Goal: Check status: Check status

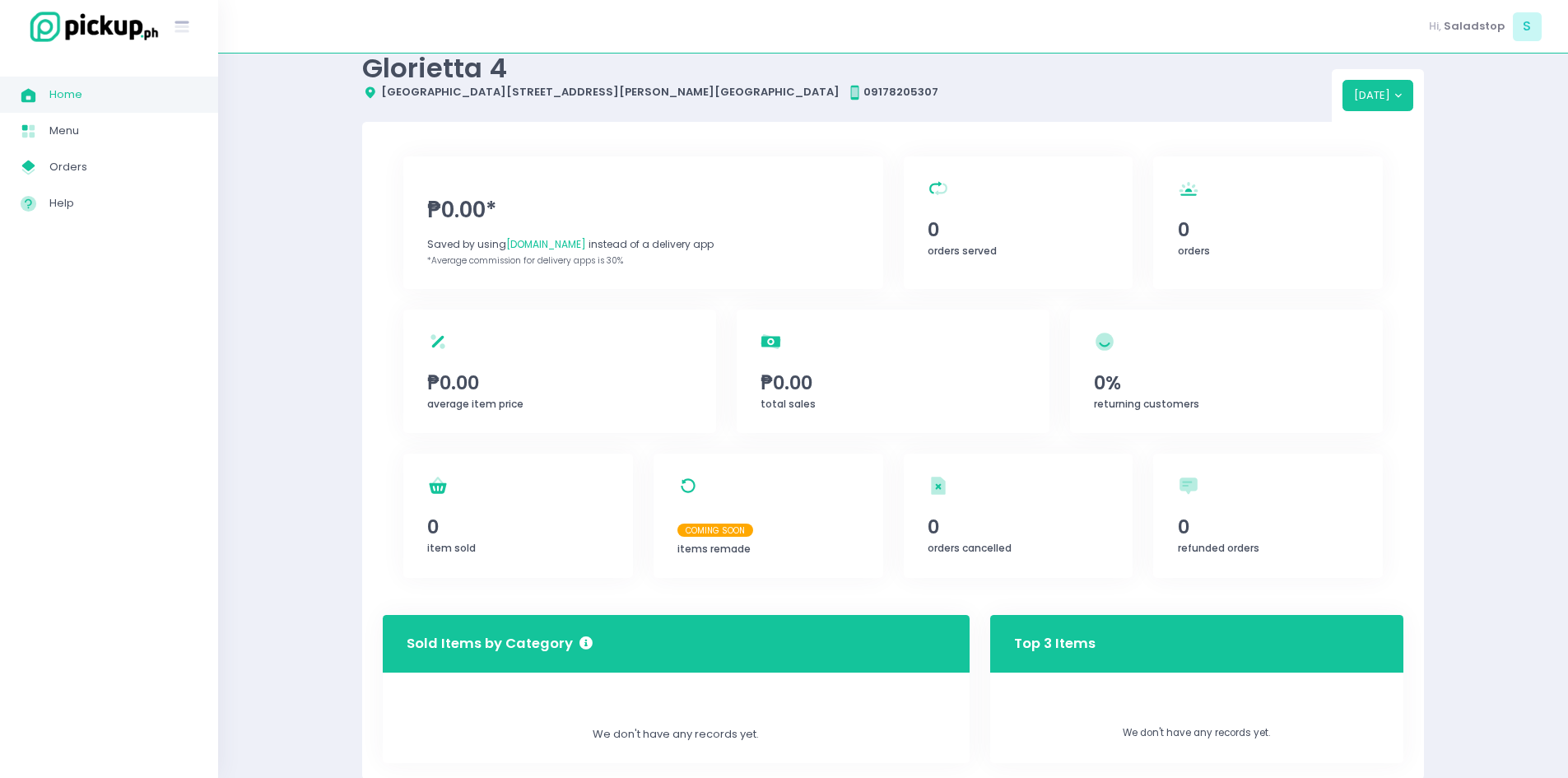
scroll to position [16, 0]
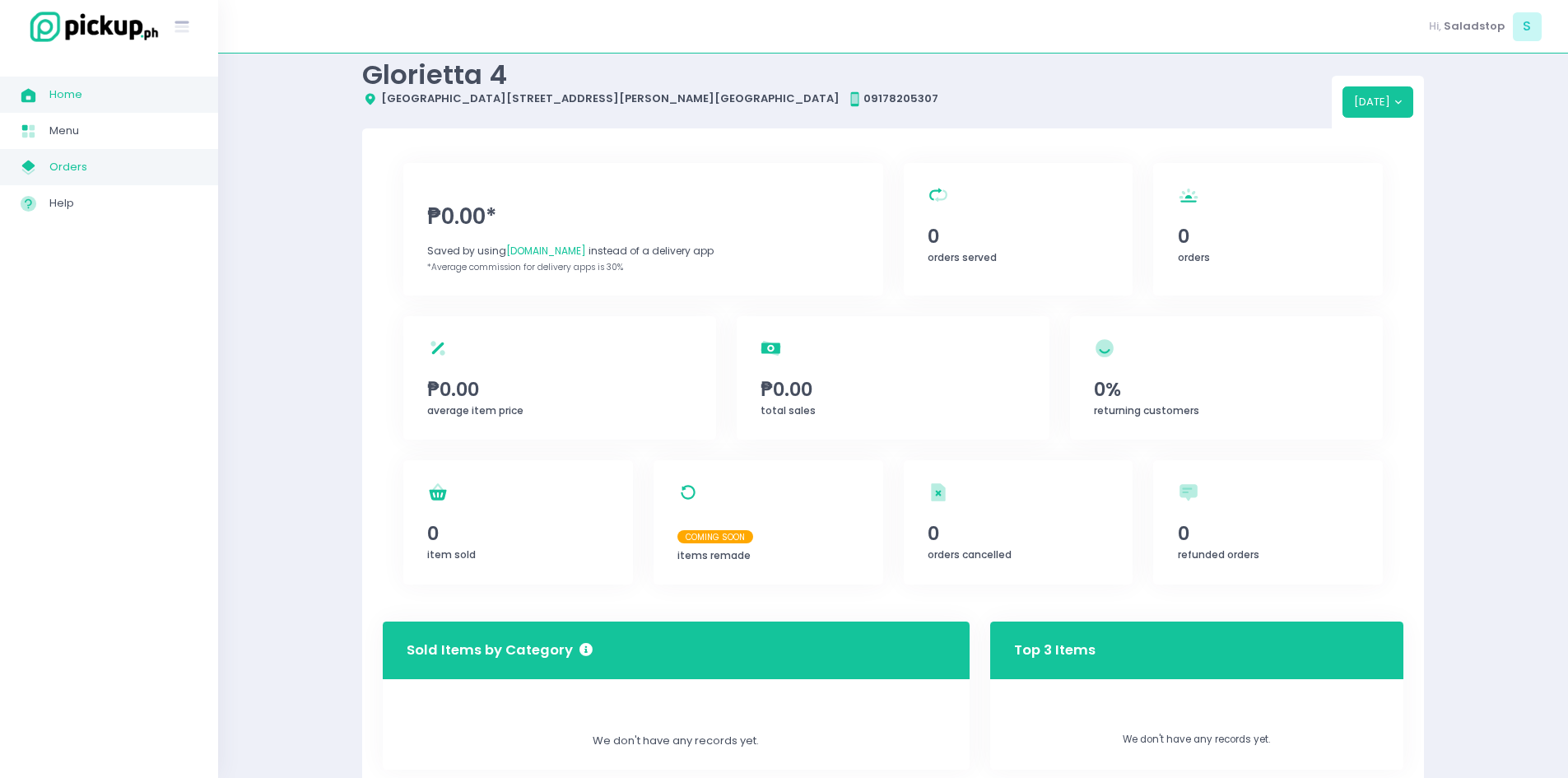
click at [78, 156] on link "My Store Created with Sketch. Orders" at bounding box center [109, 166] width 218 height 36
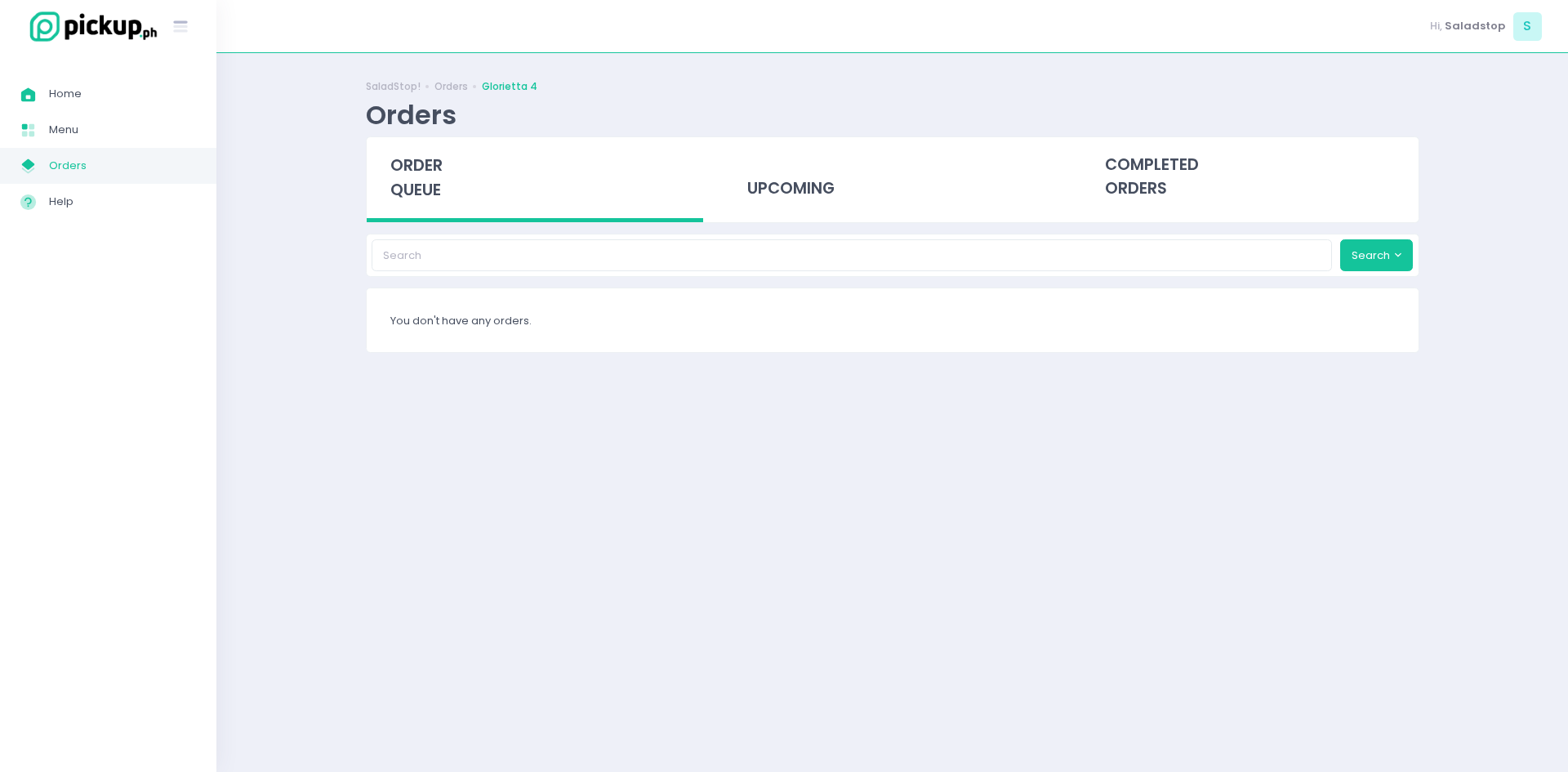
click at [1139, 225] on div "SaladStop! Orders Glorietta 4 Orders order queue upcoming completed orders Sear…" at bounding box center [892, 413] width 1095 height 678
click at [1140, 183] on div "completed orders" at bounding box center [1250, 177] width 337 height 80
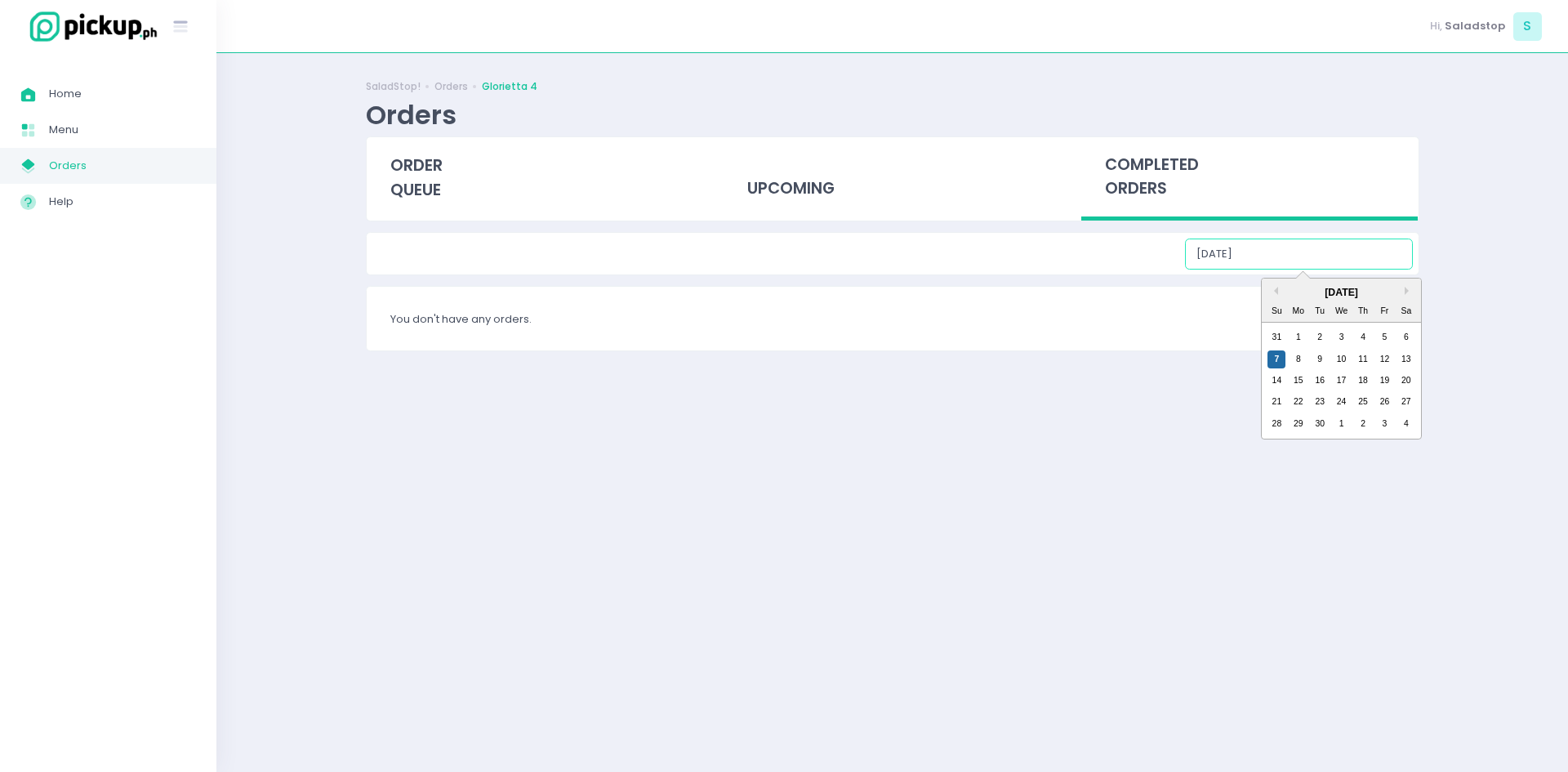
click at [1362, 242] on input "[DATE]" at bounding box center [1298, 254] width 228 height 31
click at [1274, 293] on button "Previous Month" at bounding box center [1274, 290] width 8 height 8
click at [1365, 429] on div "28" at bounding box center [1362, 423] width 18 height 18
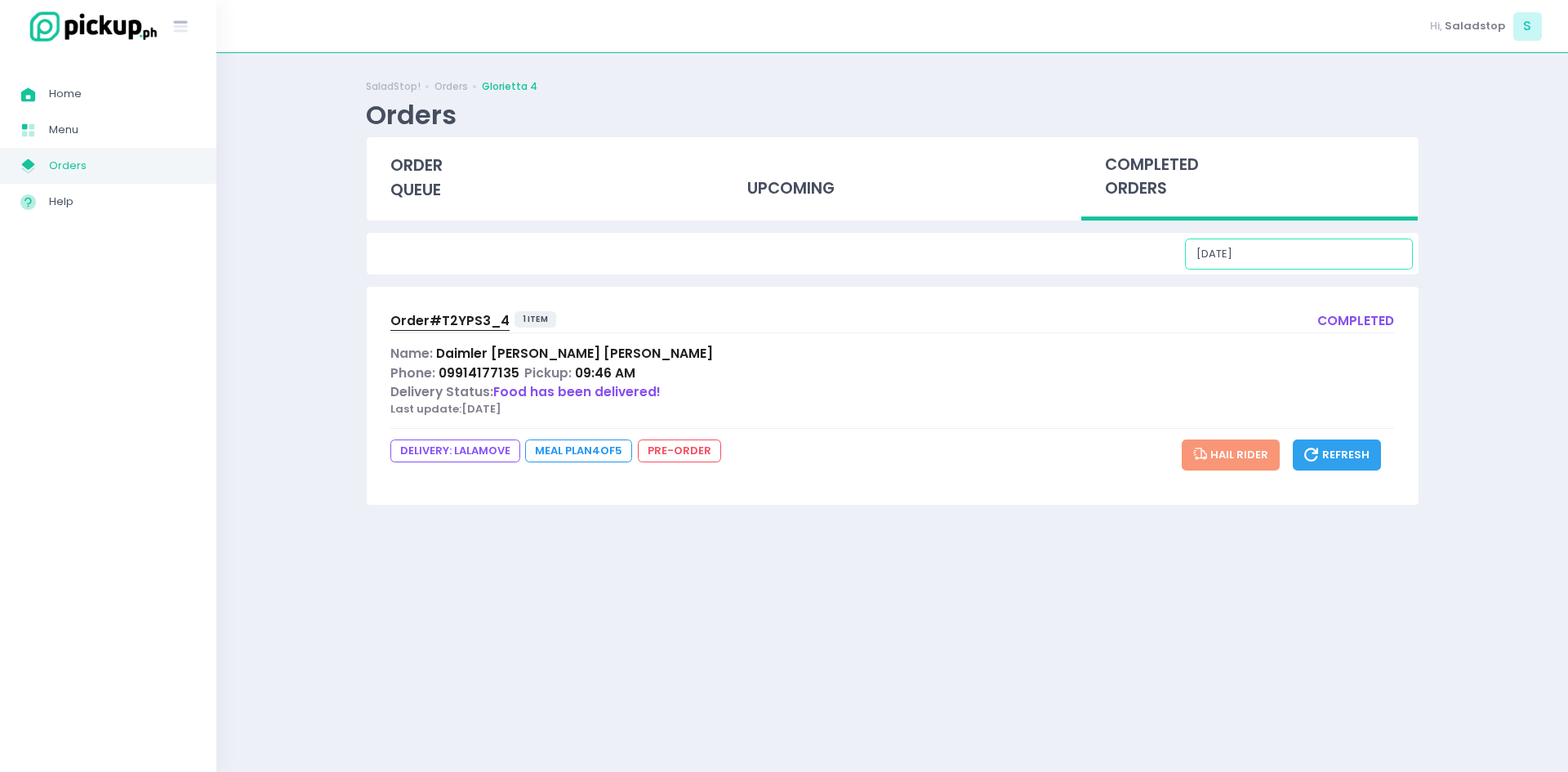
click at [1279, 257] on input "[DATE]" at bounding box center [1298, 254] width 228 height 31
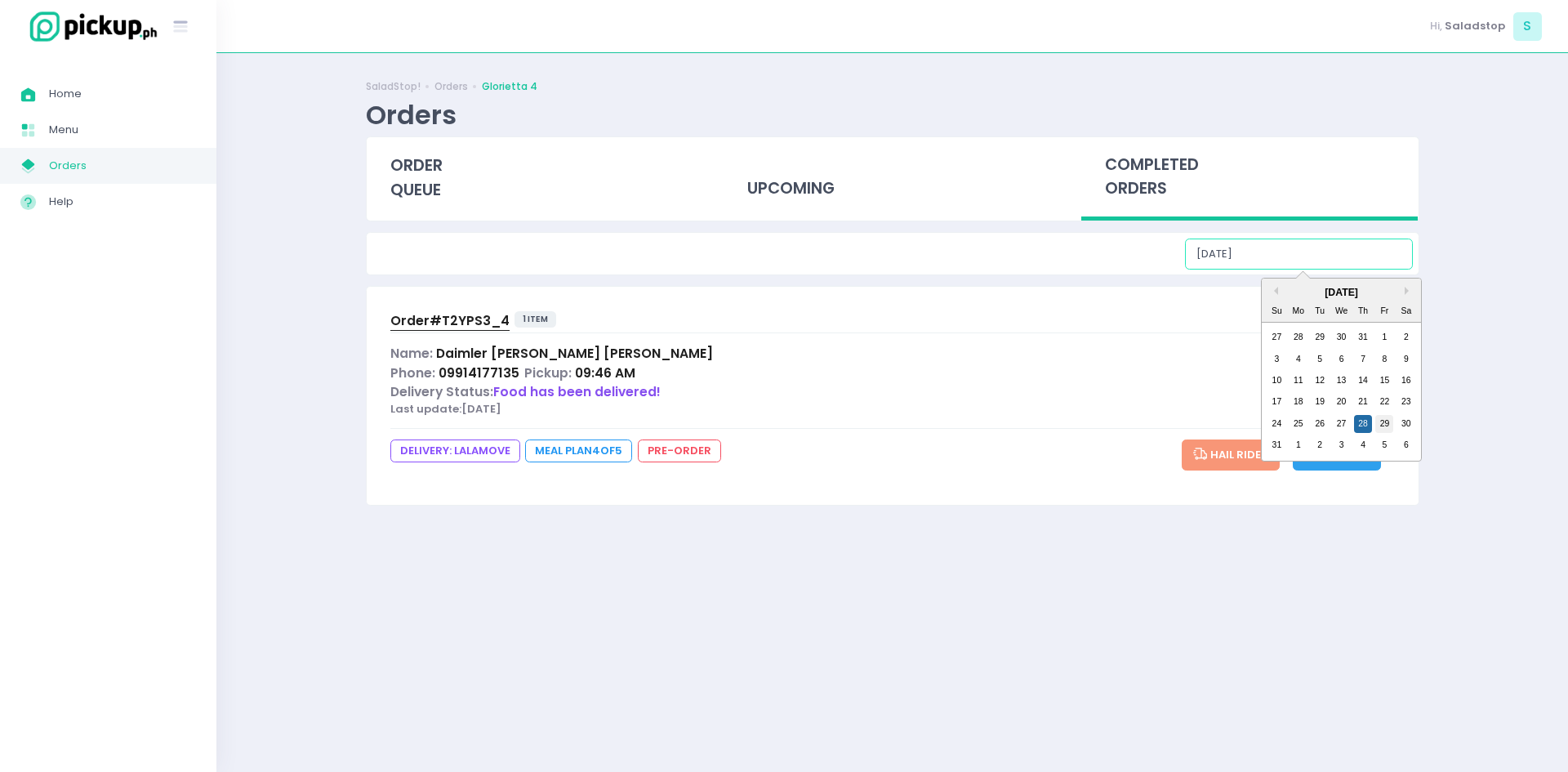
click at [1385, 428] on div "29" at bounding box center [1384, 423] width 18 height 18
type input "[DATE]"
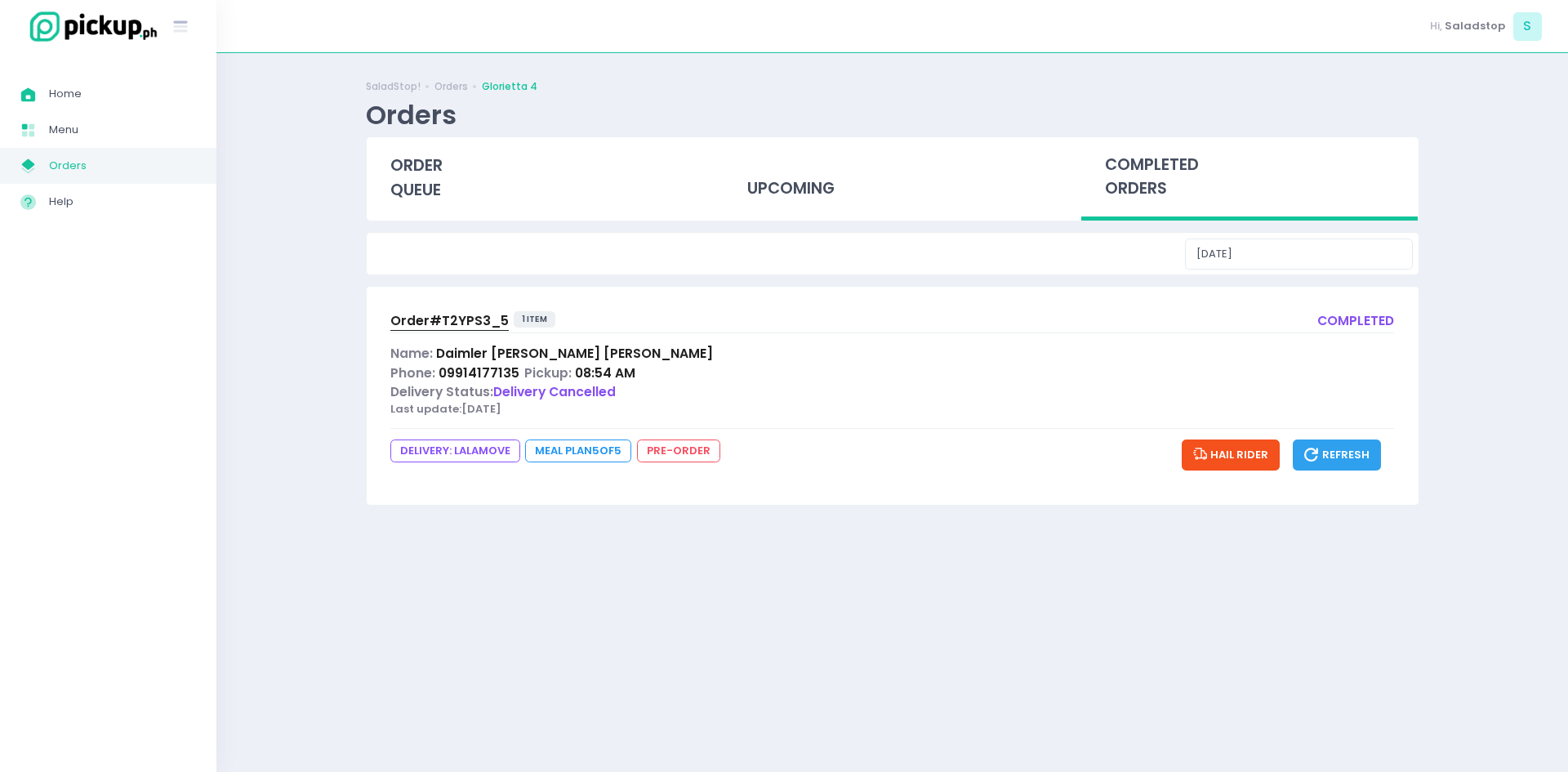
click at [473, 364] on span "09914177135" at bounding box center [479, 373] width 81 height 18
click at [465, 326] on span "Order# T2YPS3_5" at bounding box center [450, 321] width 119 height 18
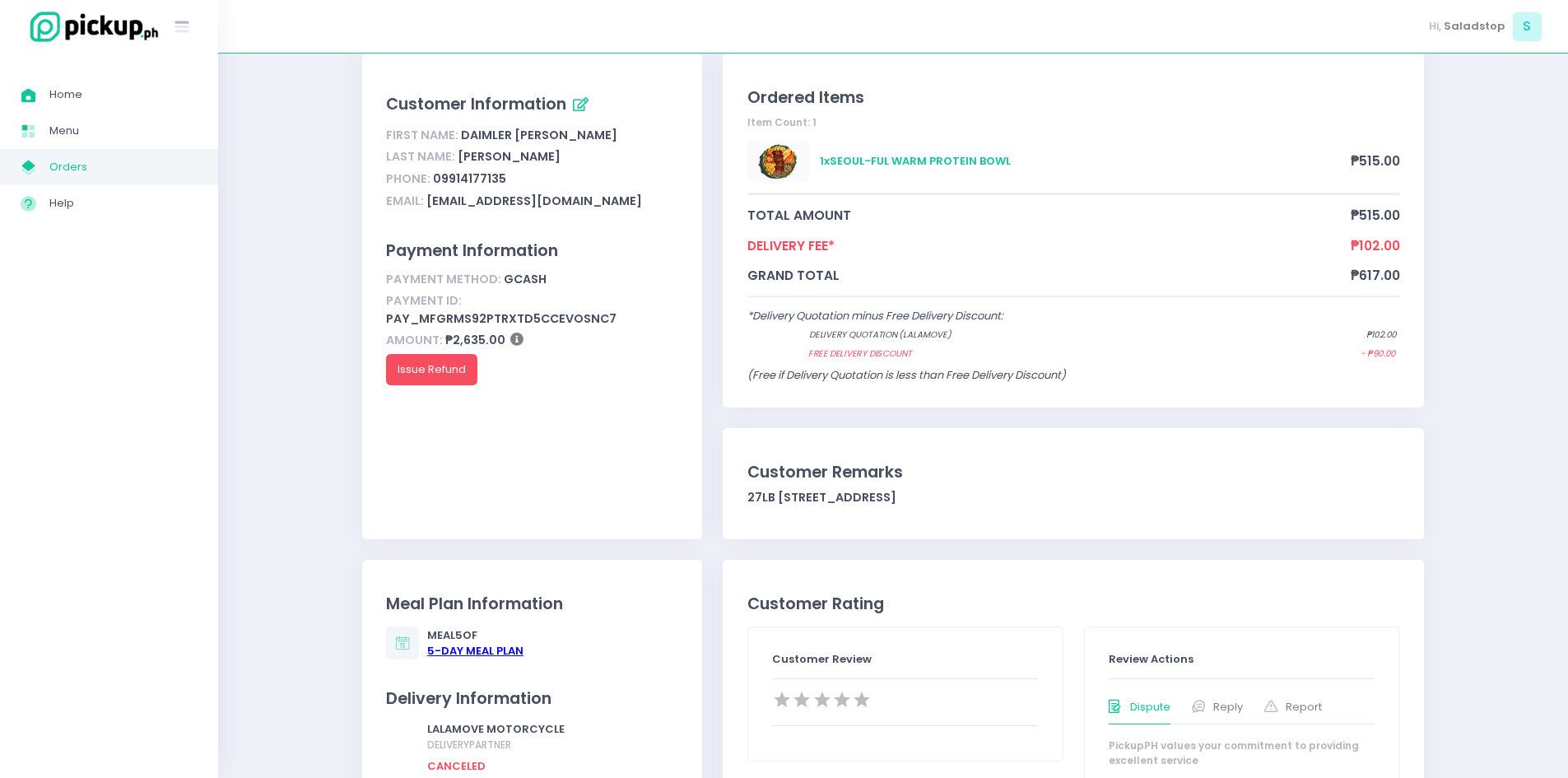
scroll to position [165, 0]
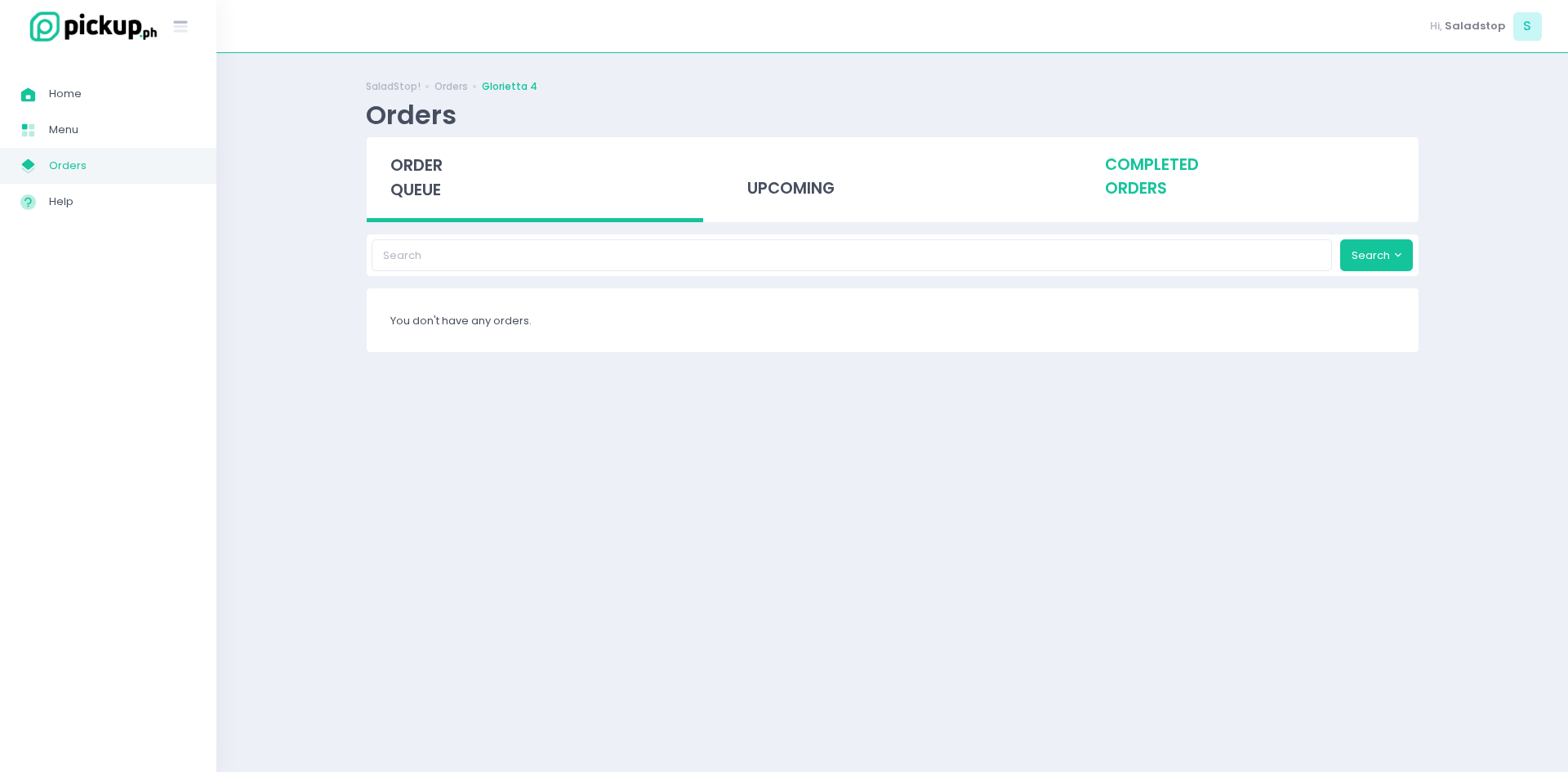
click at [1200, 175] on div "completed orders" at bounding box center [1250, 177] width 337 height 80
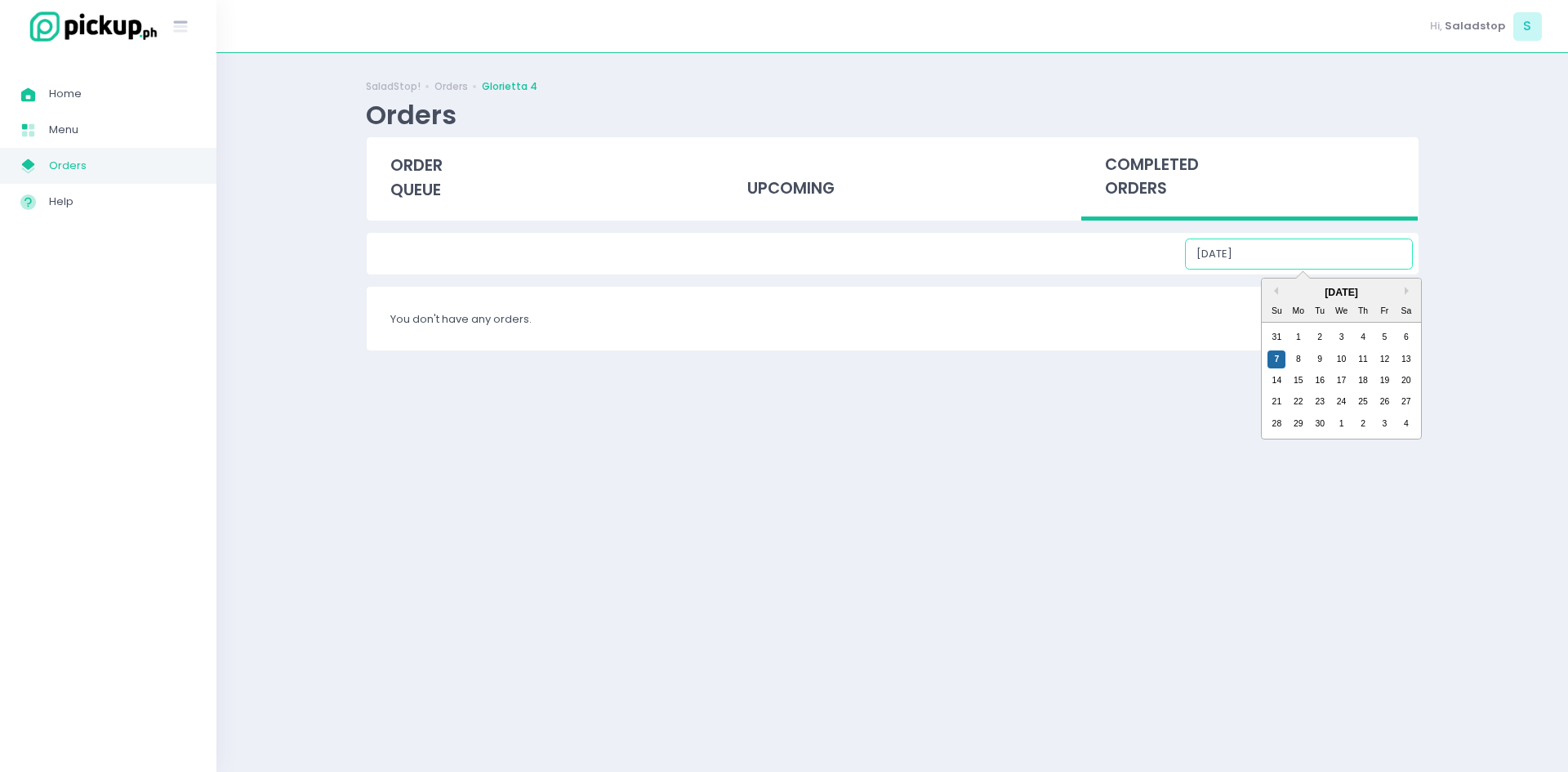
click at [1290, 264] on input "[DATE]" at bounding box center [1298, 254] width 228 height 31
click at [1388, 341] on div "5" at bounding box center [1384, 337] width 18 height 18
type input "[DATE]"
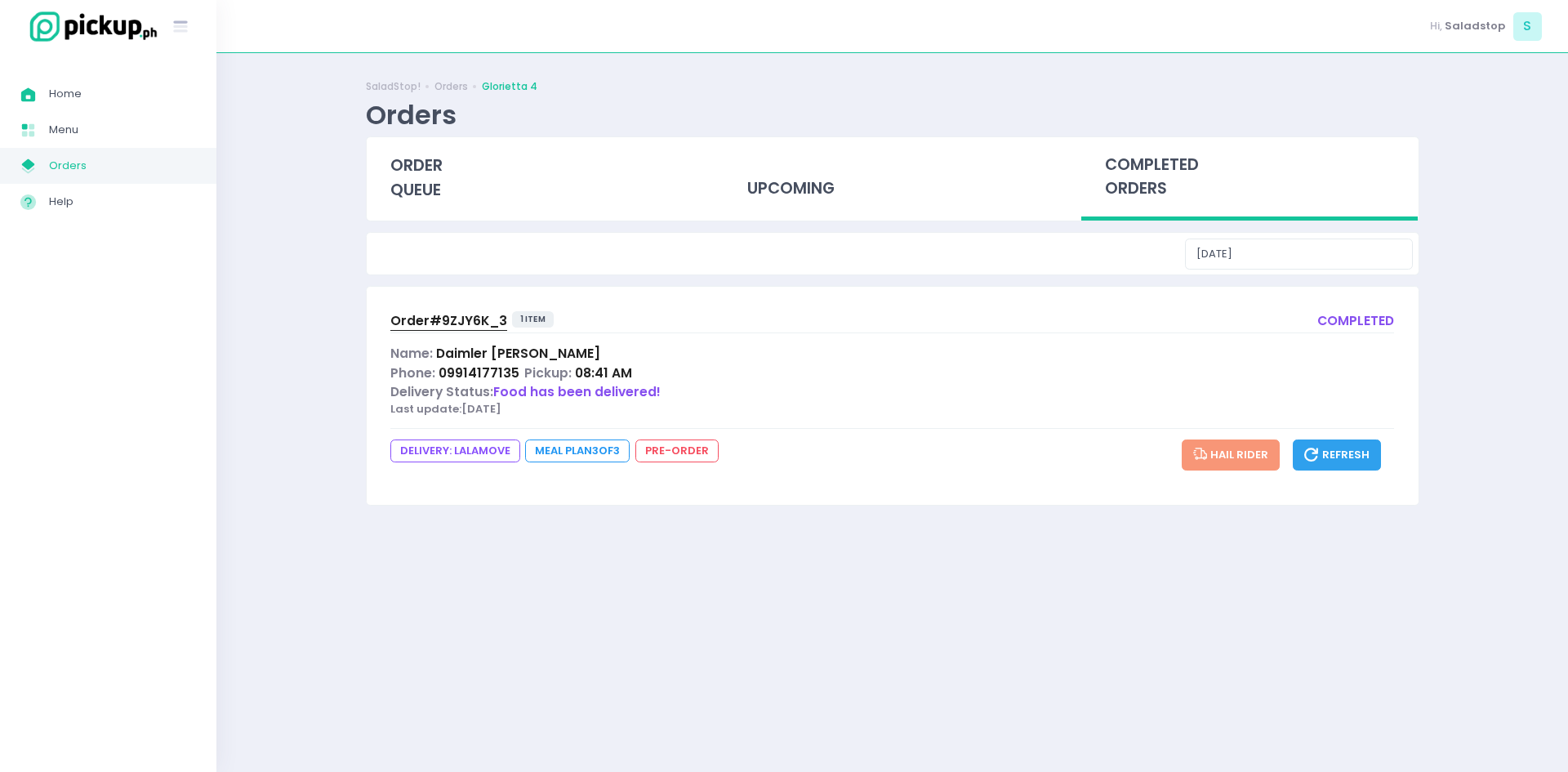
click at [463, 321] on span "Order# 9ZJY6K_3" at bounding box center [449, 321] width 117 height 18
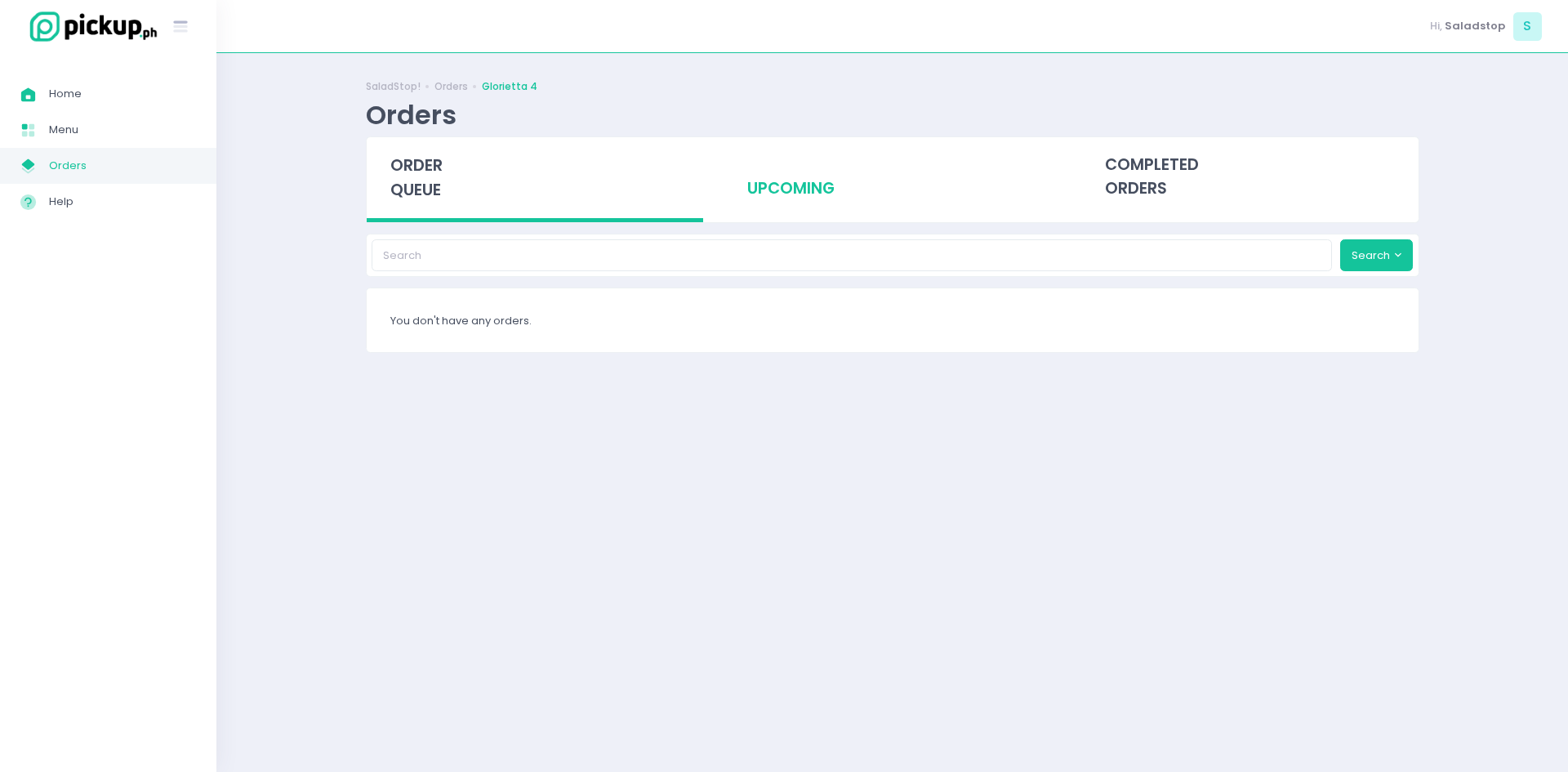
click at [776, 181] on div "upcoming" at bounding box center [892, 177] width 337 height 80
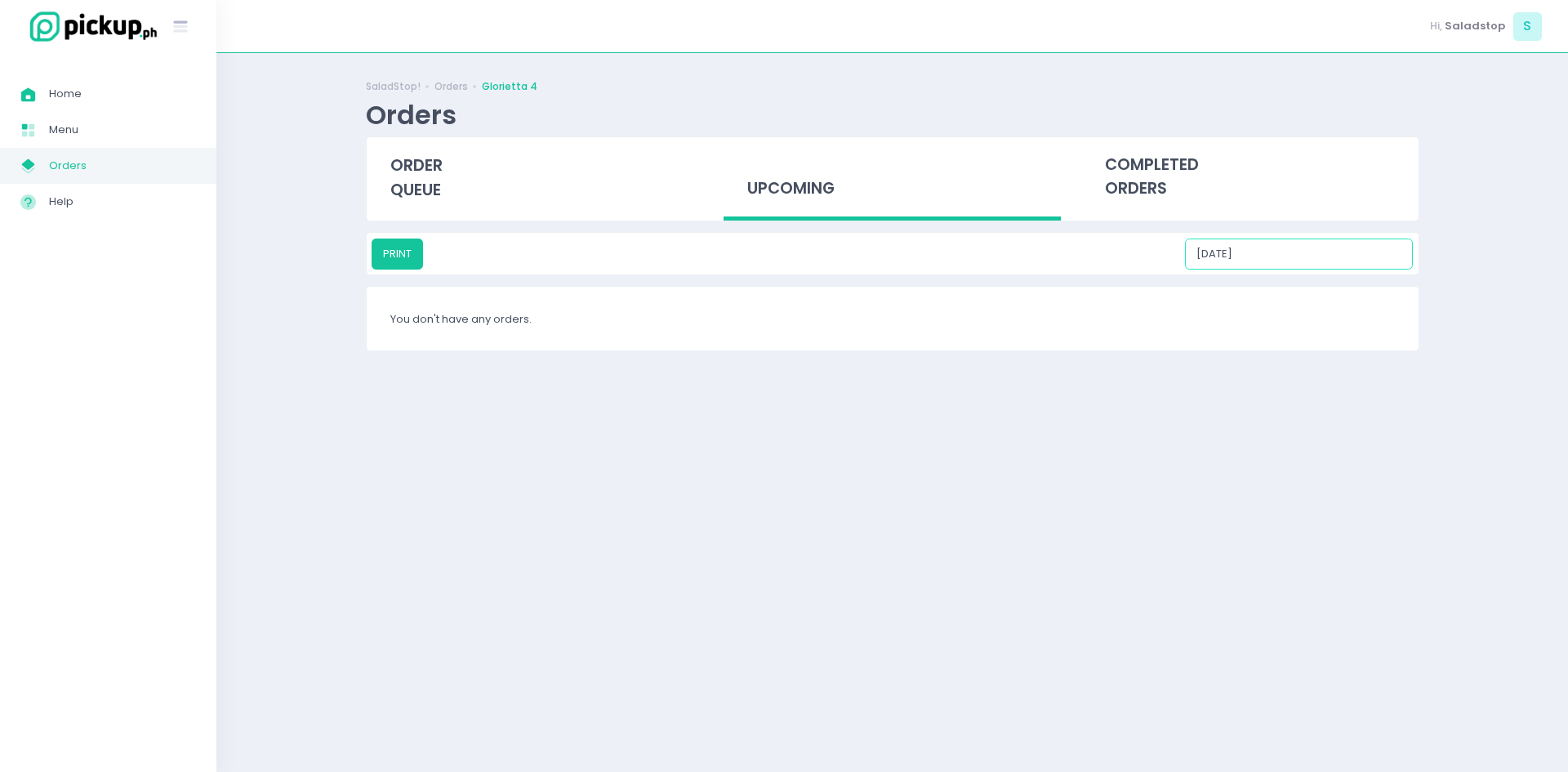
click at [1348, 249] on input "[DATE]" at bounding box center [1298, 254] width 228 height 31
click at [1382, 365] on div "12" at bounding box center [1384, 359] width 18 height 18
type input "[DATE]"
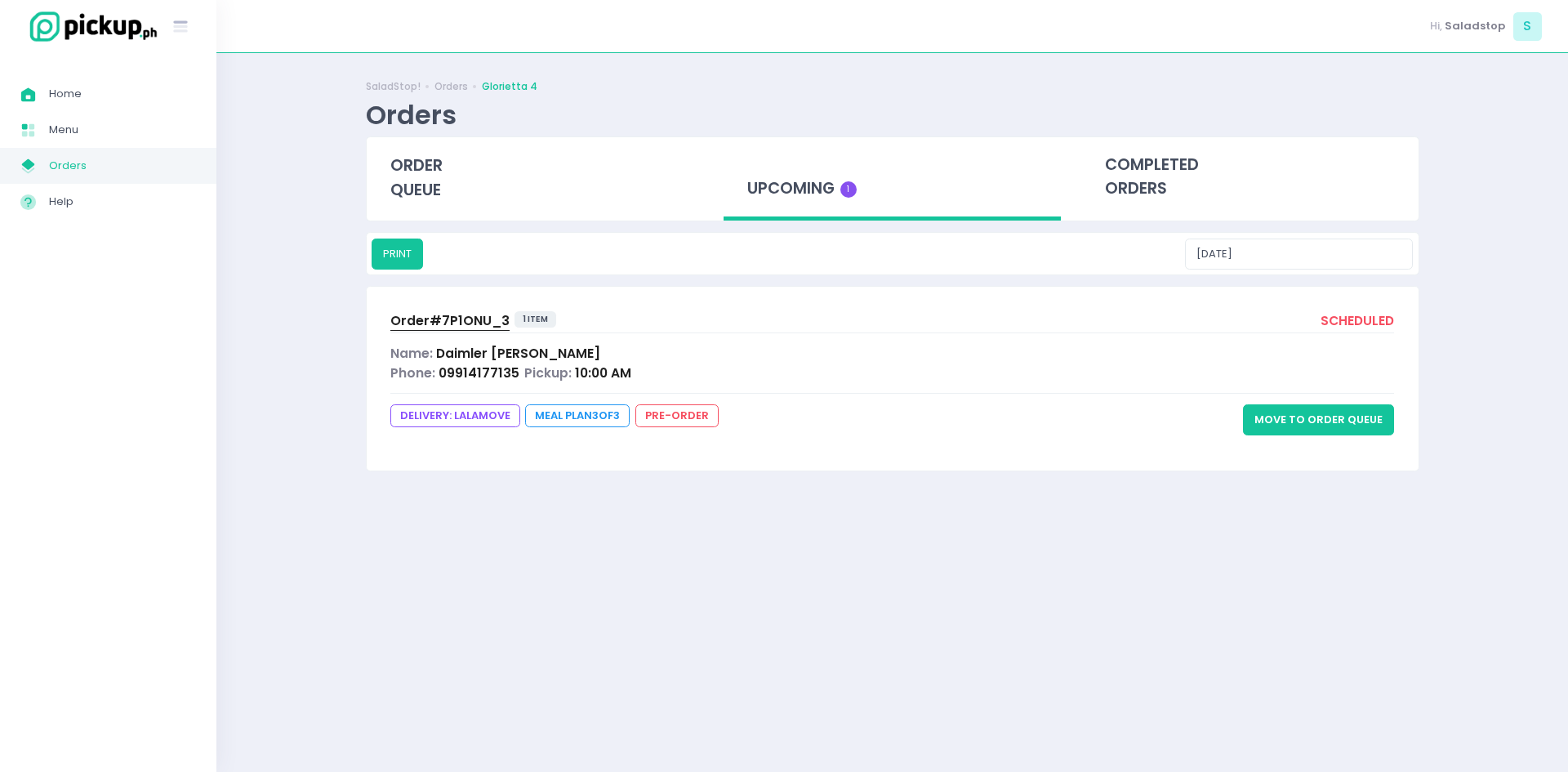
click at [428, 321] on span "Order# 7P1ONU_3" at bounding box center [451, 321] width 119 height 18
